Goal: Task Accomplishment & Management: Contribute content

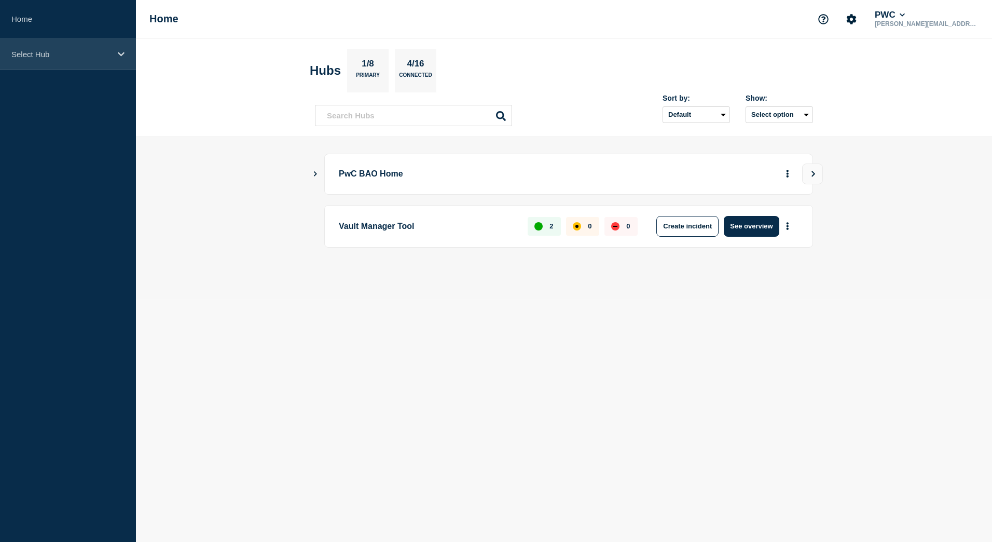
click at [40, 54] on p "Select Hub" at bounding box center [61, 54] width 100 height 9
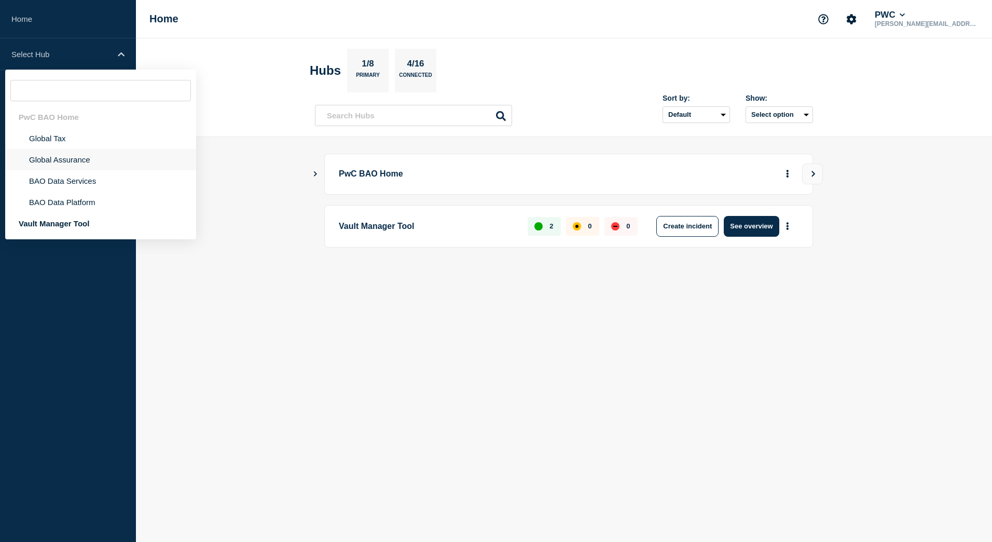
click at [66, 159] on li "Global Assurance" at bounding box center [100, 159] width 191 height 21
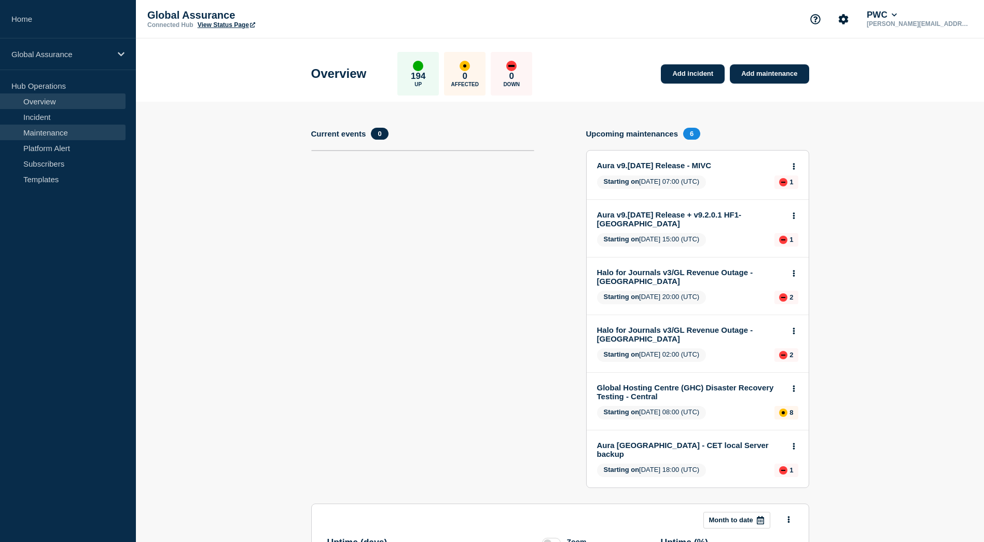
click at [63, 136] on link "Maintenance" at bounding box center [63, 133] width 126 height 16
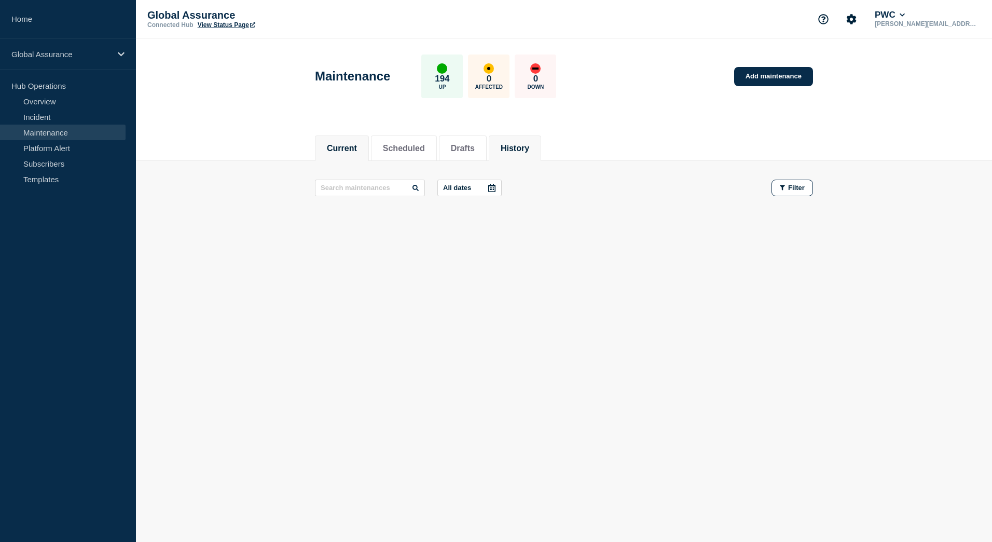
click at [511, 159] on li "History" at bounding box center [515, 147] width 52 height 25
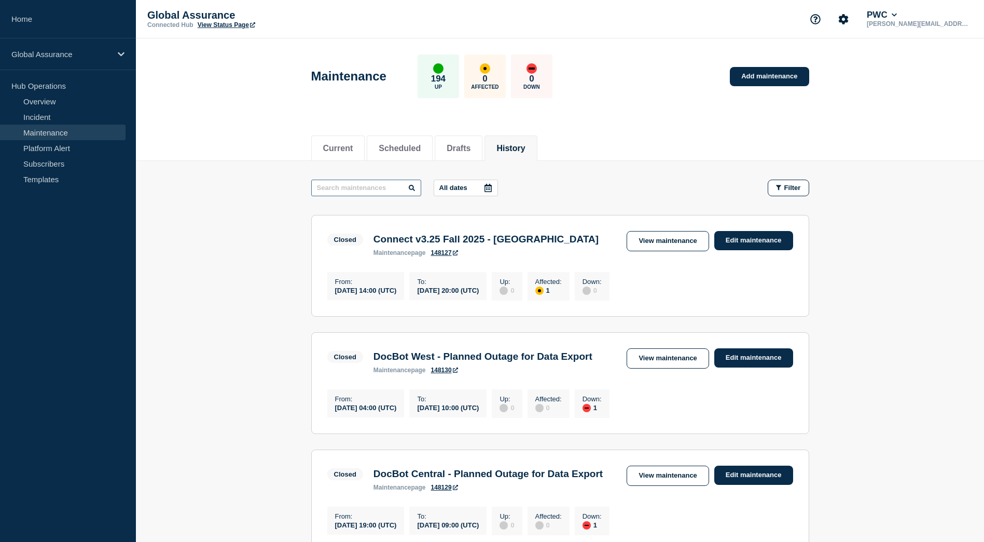
click at [396, 186] on input "text" at bounding box center [366, 188] width 110 height 17
type input "Connect v3.24"
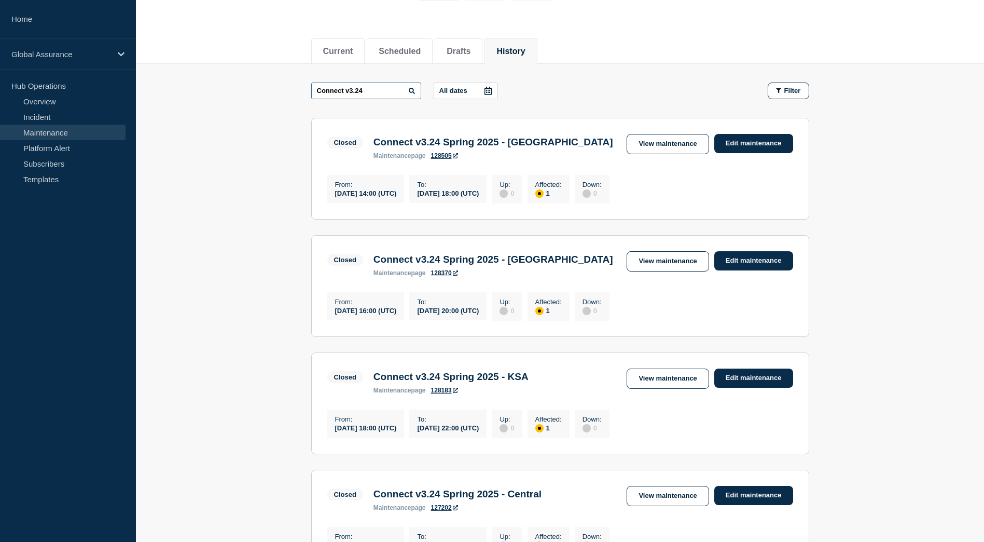
scroll to position [104, 0]
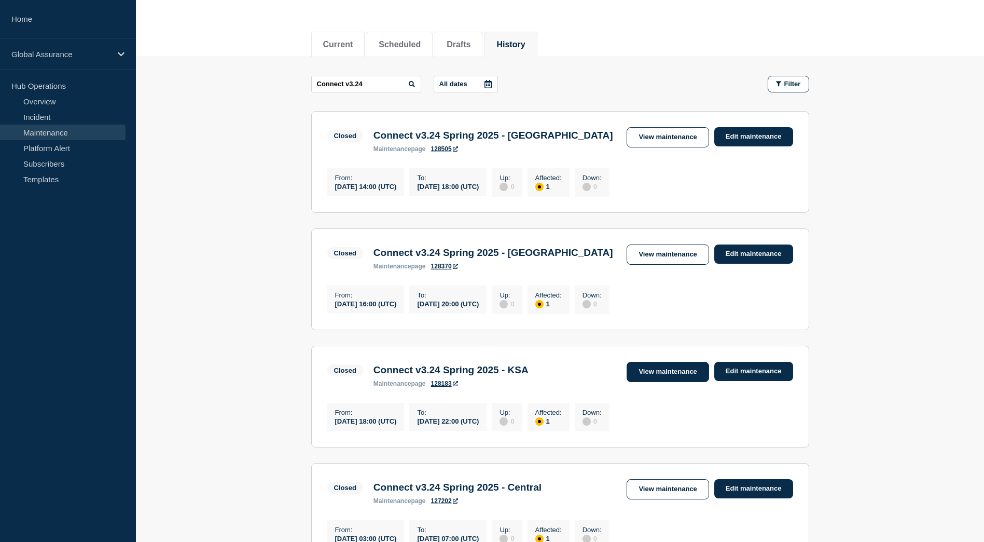
click at [672, 378] on link "View maintenance" at bounding box center [668, 372] width 82 height 20
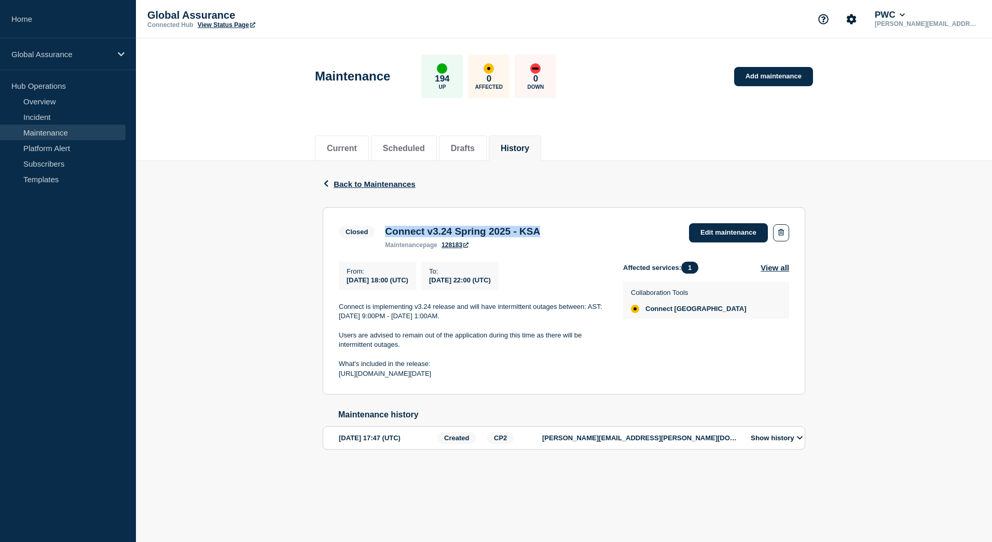
drag, startPoint x: 387, startPoint y: 231, endPoint x: 565, endPoint y: 236, distance: 178.0
click at [545, 236] on div "Connect v3.24 Spring 2025 - KSA maintenance page 128183" at bounding box center [463, 237] width 166 height 23
copy h3 "Connect v3.24 Spring 2025 - KSA"
click at [24, 13] on link "Home" at bounding box center [68, 19] width 136 height 38
click at [802, 78] on link "Add maintenance" at bounding box center [773, 76] width 79 height 19
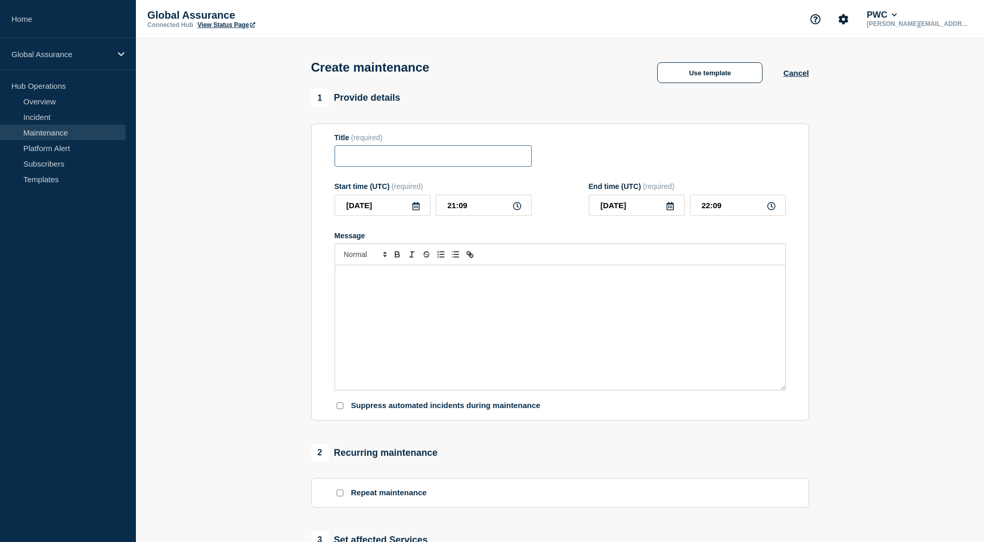
click at [382, 162] on input "Title" at bounding box center [433, 155] width 197 height 21
paste input "Connect v3.24 Spring 2025 - KSA"
click at [396, 159] on input "Connect v3.24 Spring 2025 - KSA" at bounding box center [433, 155] width 197 height 21
click at [424, 162] on input "Connect v3.25 Spring 2025 - KSA" at bounding box center [433, 155] width 197 height 21
click at [470, 162] on input "Connect v3.25 Fall 2025 - KSA" at bounding box center [433, 155] width 197 height 21
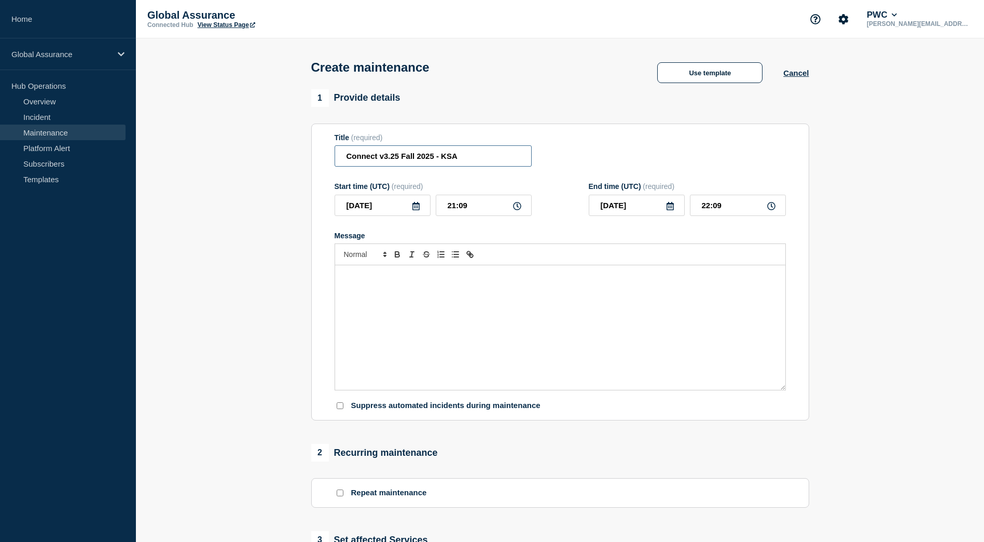
type input "Connect v3.25 Fall 2025 - KSA"
click at [416, 210] on icon at bounding box center [416, 206] width 7 height 8
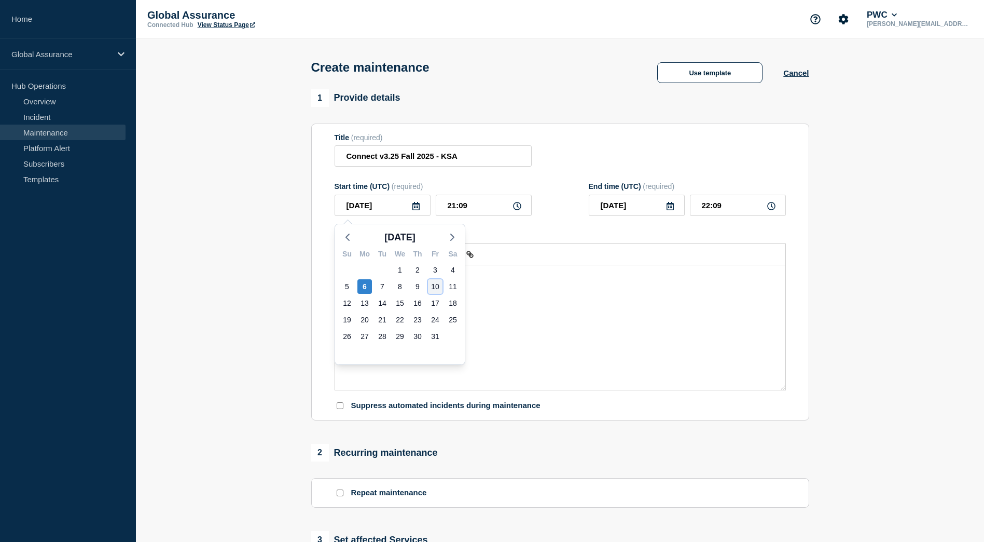
click at [431, 289] on div "10" at bounding box center [435, 286] width 15 height 15
type input "[DATE]"
type input "2025-10-10"
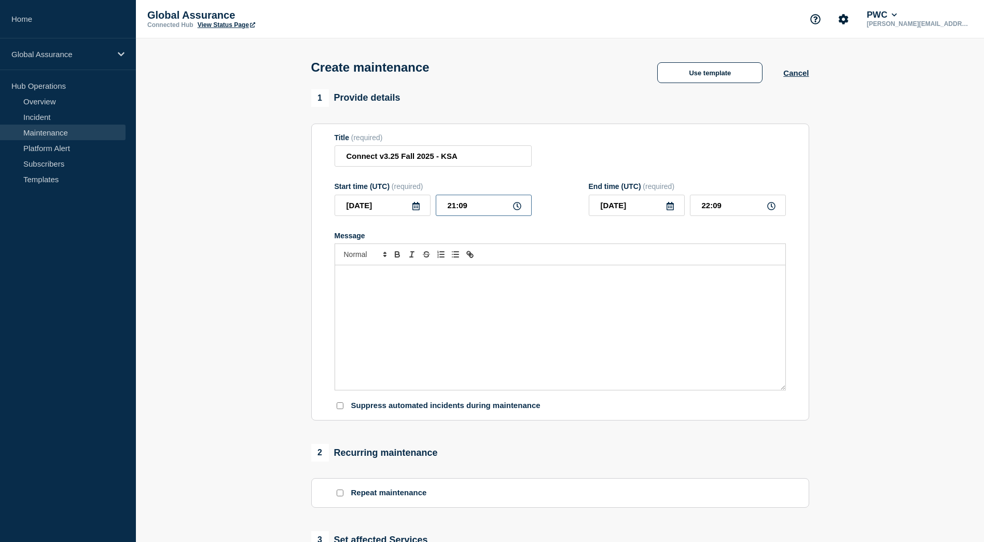
drag, startPoint x: 454, startPoint y: 206, endPoint x: 446, endPoint y: 209, distance: 8.2
click at [446, 208] on input "21:09" at bounding box center [484, 205] width 96 height 21
click at [457, 211] on input "21:09" at bounding box center [484, 205] width 96 height 21
click at [451, 210] on input "21:09" at bounding box center [484, 205] width 96 height 21
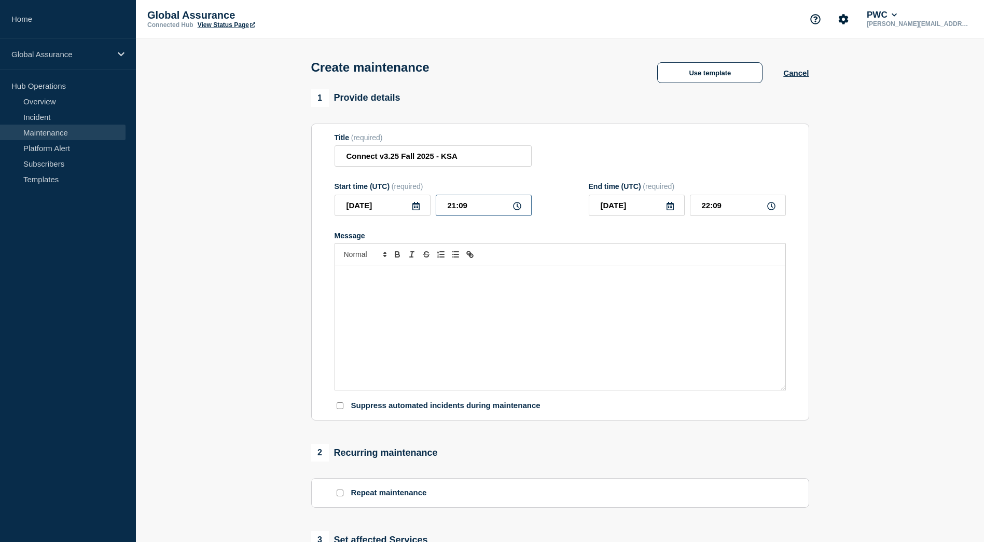
click at [456, 211] on input "21:09" at bounding box center [484, 205] width 96 height 21
type input "14:09"
type input "15:09"
click at [469, 211] on input "14:09" at bounding box center [484, 205] width 96 height 21
type input "14:00"
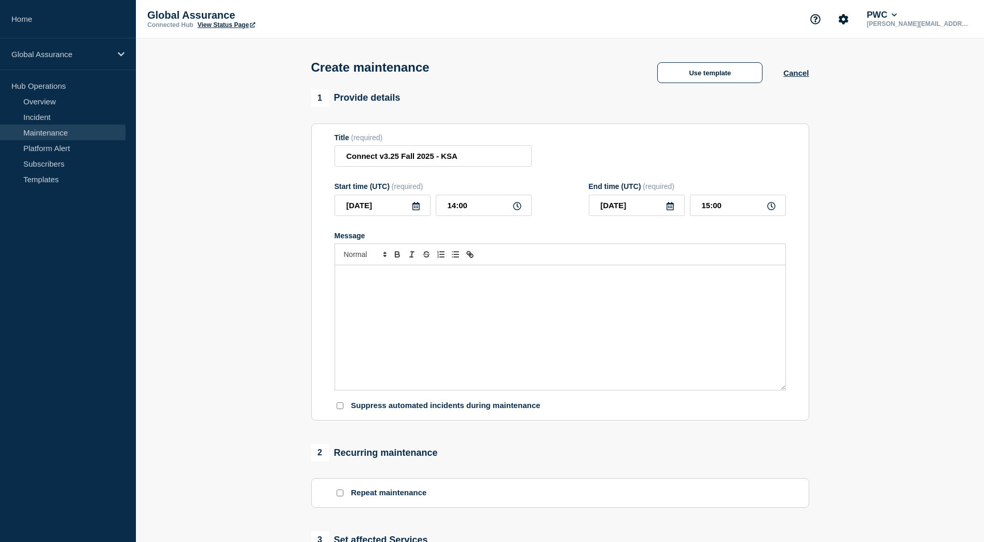
click at [625, 157] on div "Title (required) Connect v3.25 Fall 2025 - KSA" at bounding box center [560, 150] width 451 height 34
click at [708, 211] on input "15:00" at bounding box center [738, 205] width 96 height 21
type input "18:00"
click at [400, 294] on div "Message" at bounding box center [560, 327] width 450 height 125
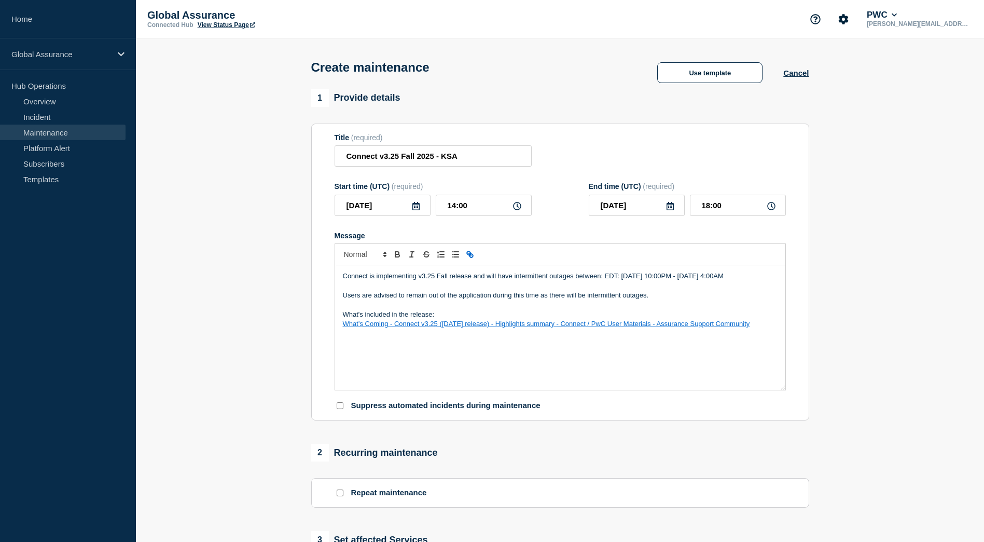
click at [616, 279] on p "Connect is implementing v3.25 Fall release and will have intermittent outages b…" at bounding box center [560, 275] width 435 height 9
click at [613, 280] on p "Connect is implementing v3.25 Fall release and will have intermittent outages b…" at bounding box center [560, 275] width 435 height 9
click at [777, 276] on p "Connect is implementing v3.25 Fall release and will have intermittent outages b…" at bounding box center [560, 275] width 435 height 9
click at [459, 291] on p "Message" at bounding box center [560, 285] width 435 height 9
click at [605, 291] on p "Message" at bounding box center [560, 285] width 435 height 9
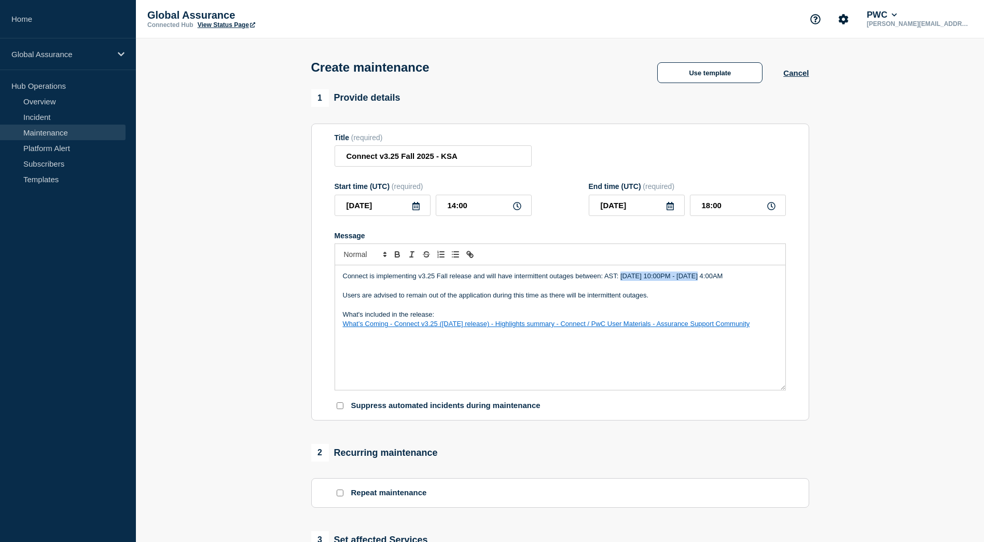
drag, startPoint x: 622, startPoint y: 278, endPoint x: 696, endPoint y: 281, distance: 74.8
click at [696, 281] on p "Connect is implementing v3.25 Fall release and will have intermittent outages b…" at bounding box center [560, 275] width 435 height 9
click at [716, 280] on p "Connect is implementing v3.25 Fall release and will have intermittent outages b…" at bounding box center [560, 275] width 435 height 9
click at [720, 279] on p "Connect is implementing v3.25 Fall release and will have intermittent outages b…" at bounding box center [560, 275] width 435 height 9
drag, startPoint x: 731, startPoint y: 280, endPoint x: 431, endPoint y: 286, distance: 300.5
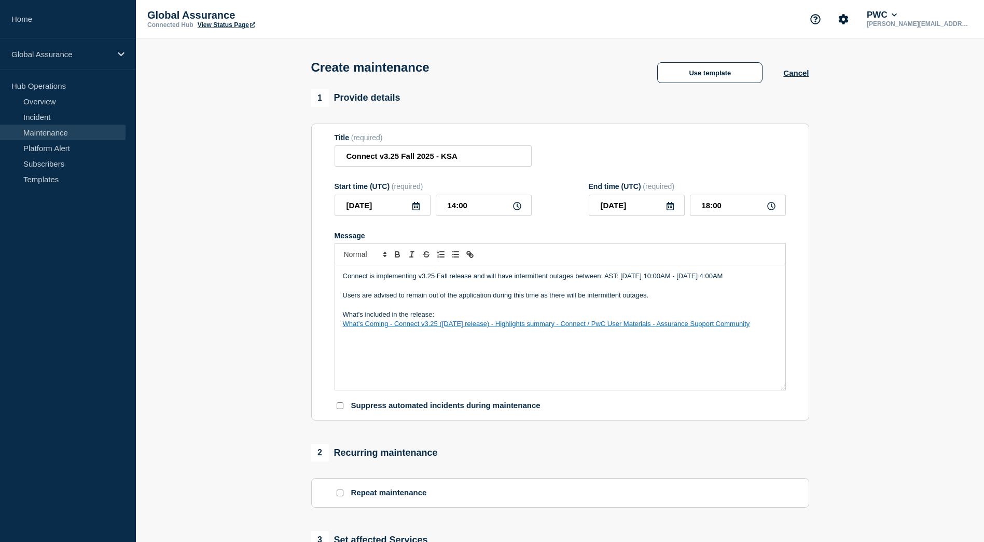
click at [431, 281] on p "Connect is implementing v3.25 Fall release and will have intermittent outages b…" at bounding box center [560, 275] width 435 height 9
click at [793, 77] on button "Cancel" at bounding box center [796, 72] width 25 height 9
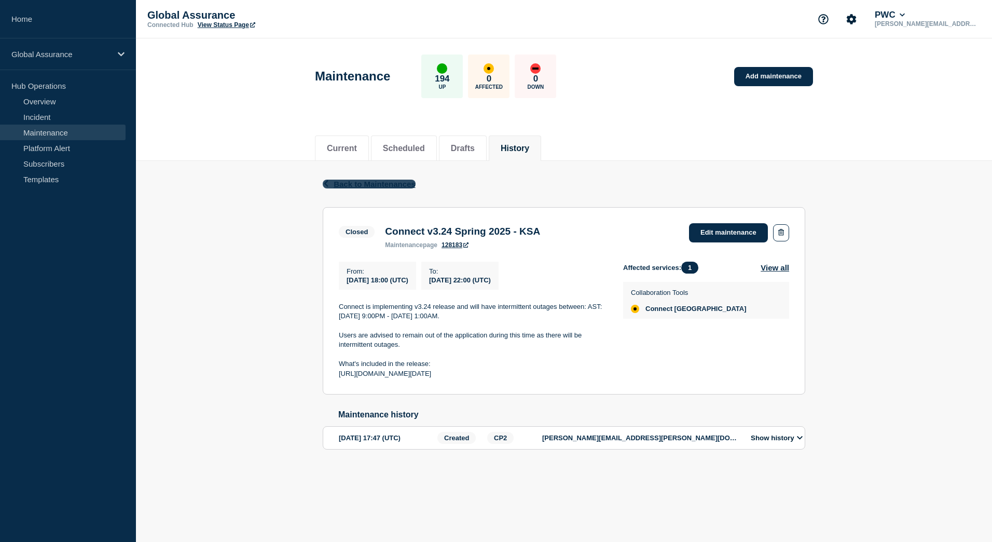
click at [393, 186] on span "Back to Maintenances" at bounding box center [375, 184] width 82 height 9
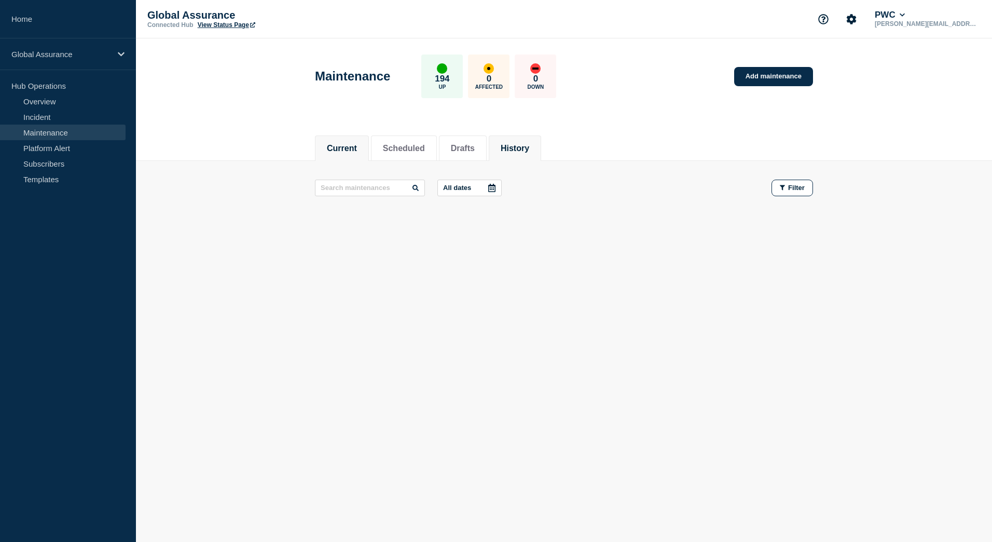
click at [525, 144] on button "History" at bounding box center [515, 148] width 29 height 9
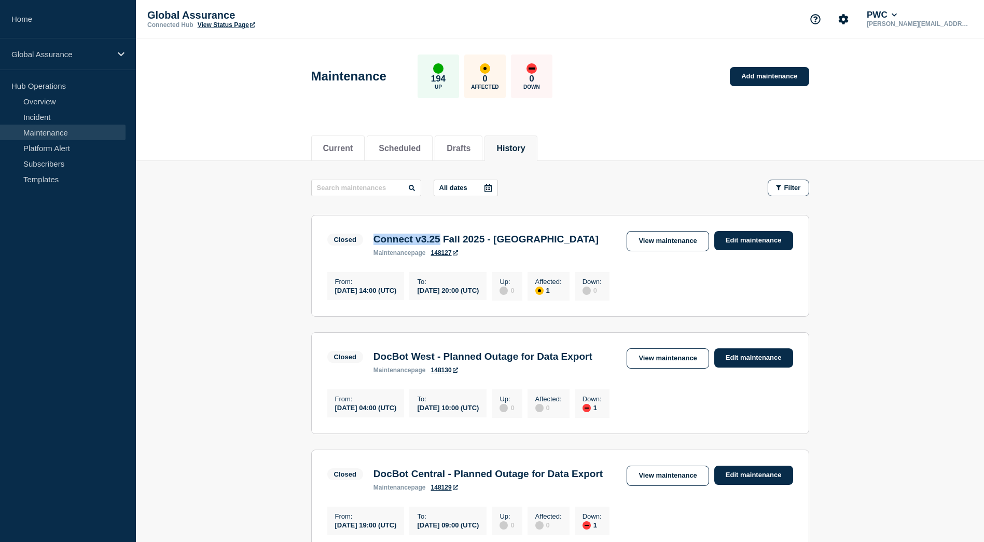
drag, startPoint x: 450, startPoint y: 240, endPoint x: 376, endPoint y: 242, distance: 74.2
click at [376, 242] on h3 "Connect v3.25 Fall 2025 - Australia" at bounding box center [486, 239] width 225 height 11
copy h3 "Connect v3.25"
click at [356, 186] on input "text" at bounding box center [366, 188] width 110 height 17
paste input "Connect v3.25"
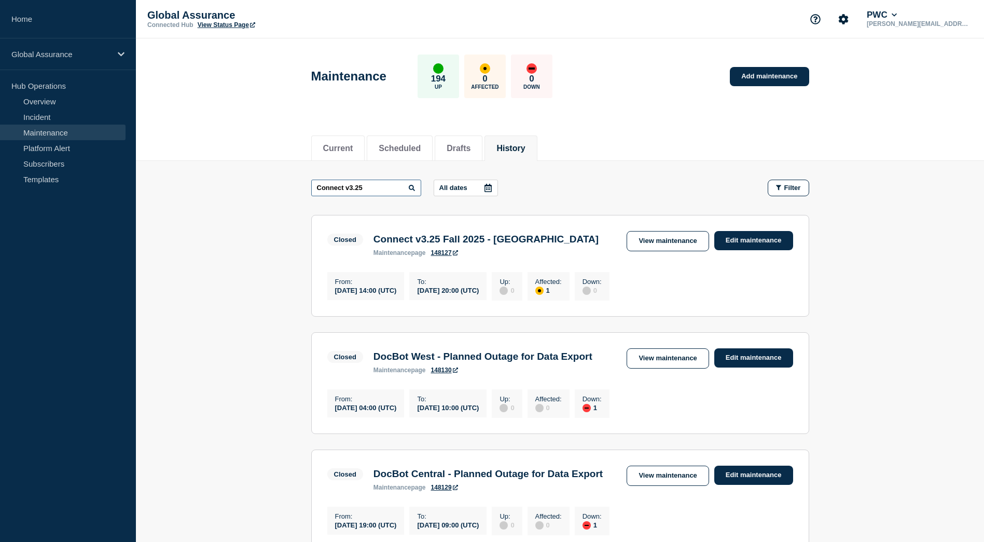
type input "Connect v3.25"
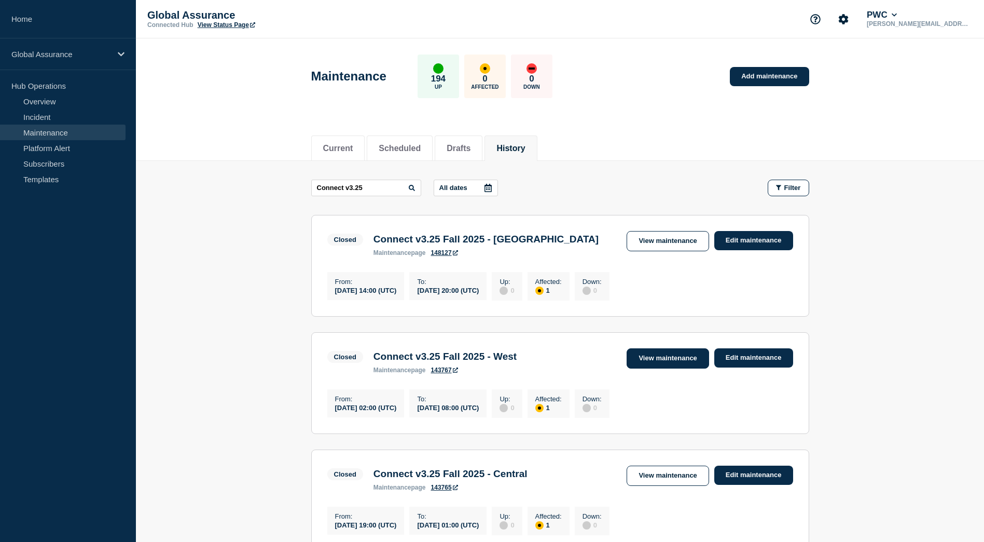
click at [675, 364] on link "View maintenance" at bounding box center [668, 358] width 82 height 20
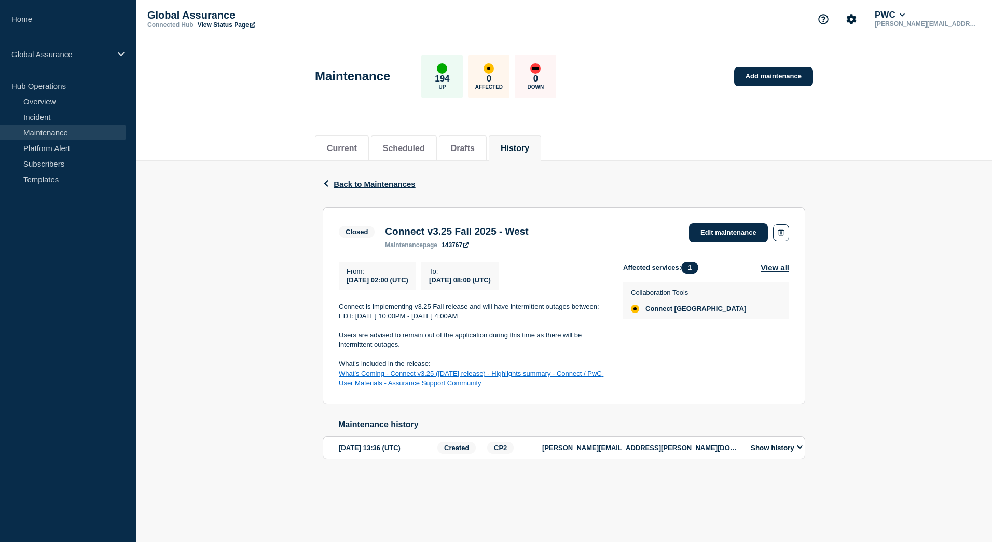
drag, startPoint x: 546, startPoint y: 385, endPoint x: 340, endPoint y: 310, distance: 218.6
click at [340, 310] on div "Connect is implementing v3.25 Fall release and will have intermittent outages b…" at bounding box center [473, 345] width 268 height 86
copy div "Connect is implementing v3.25 Fall release and will have intermittent outages b…"
